Goal: Task Accomplishment & Management: Manage account settings

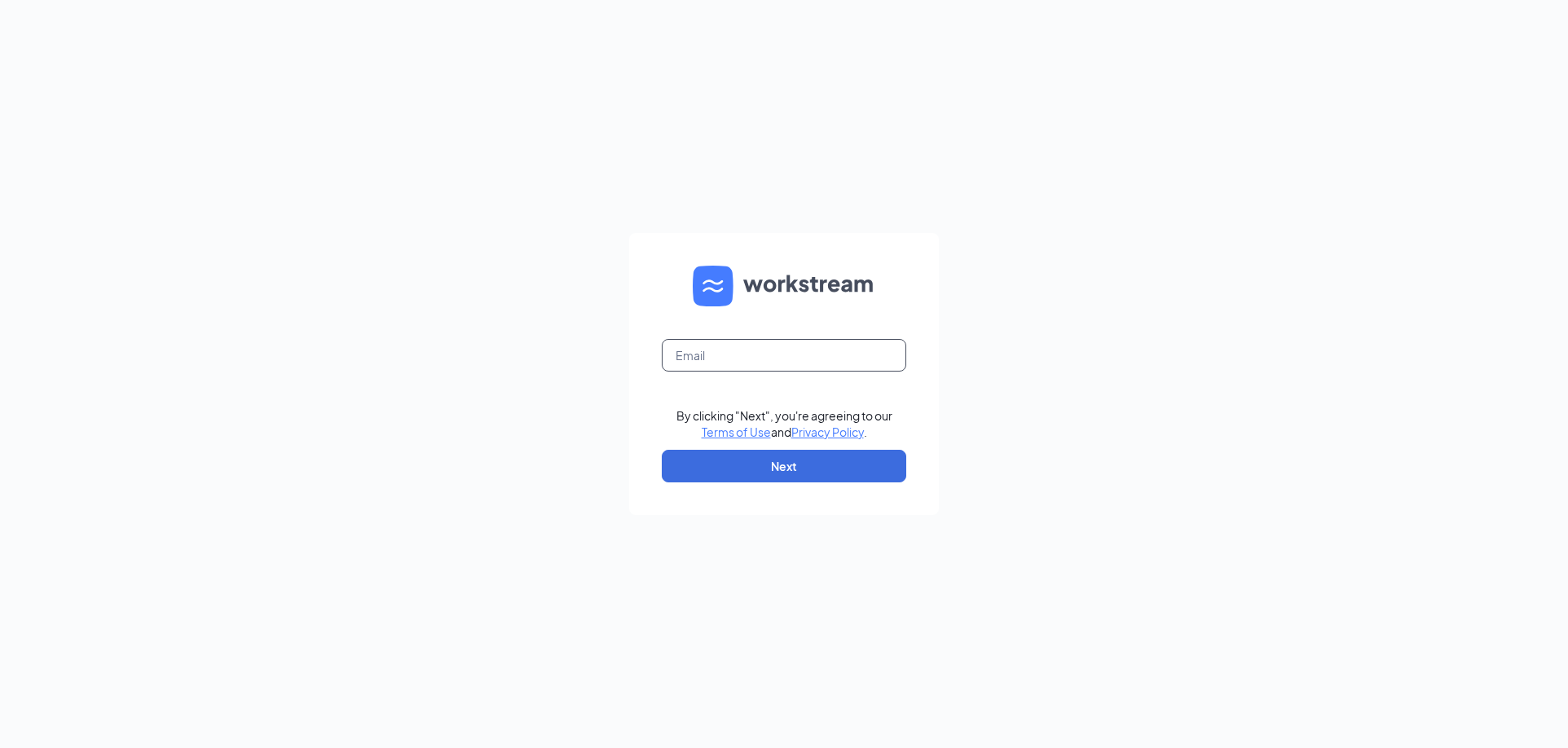
click at [857, 350] on input "text" at bounding box center [784, 355] width 244 height 33
paste input "aarchuleta@rangecafe.com"
type input "aarchuleta@rangecafe.com"
click at [810, 465] on button "Next" at bounding box center [784, 466] width 244 height 33
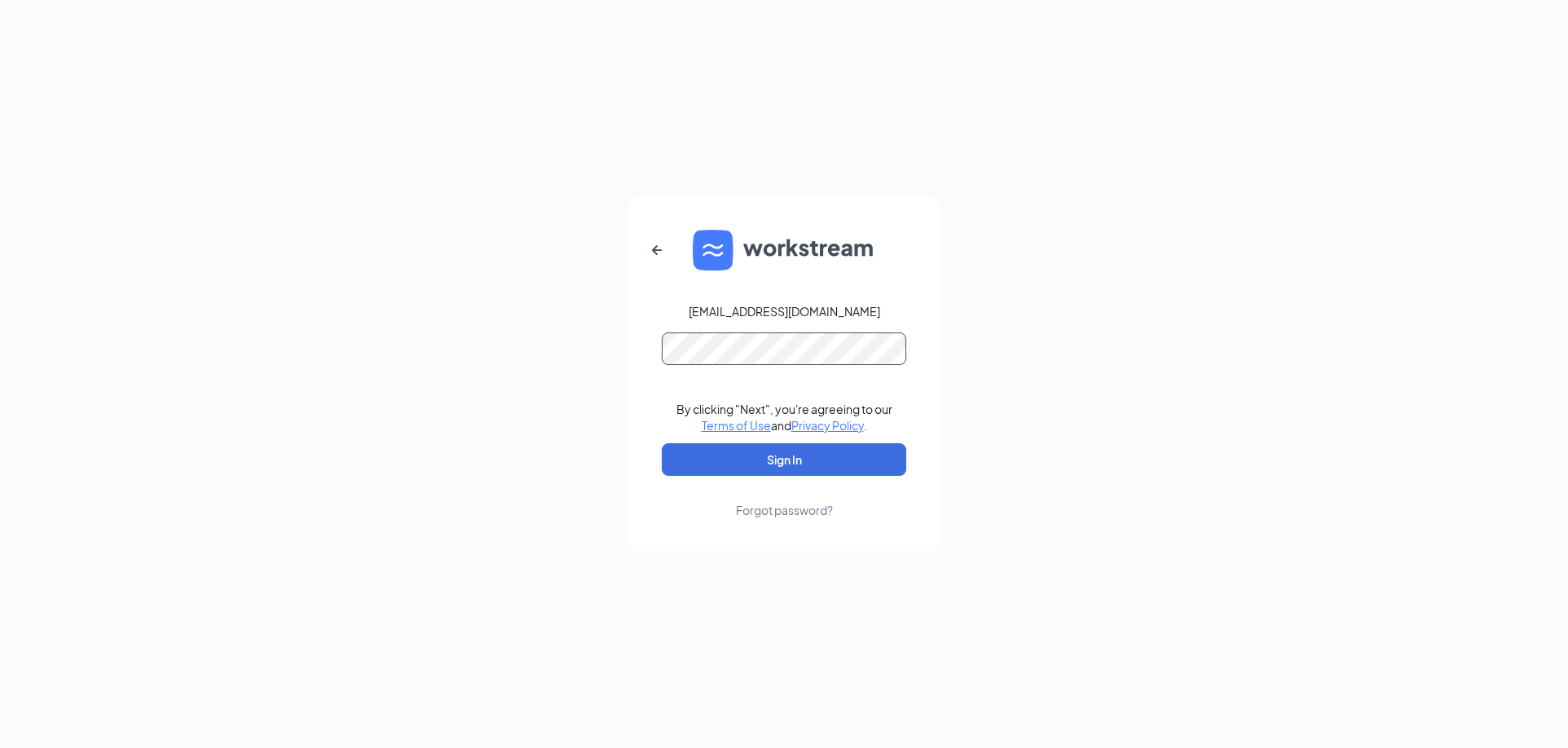
click at [662, 444] on button "Sign In" at bounding box center [784, 460] width 244 height 33
click at [610, 353] on div "aarchuleta@rangecafe.com By clicking "Next", you're agreeing to our Terms of Us…" at bounding box center [784, 374] width 1568 height 748
click at [662, 444] on button "Sign In" at bounding box center [784, 460] width 244 height 33
